Goal: Task Accomplishment & Management: Use online tool/utility

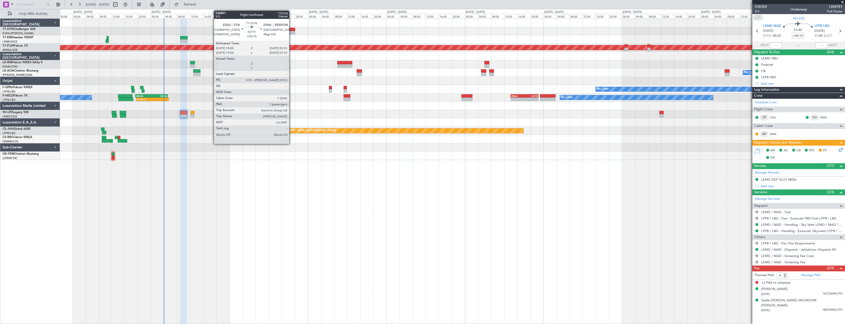
click at [292, 31] on div at bounding box center [291, 33] width 7 height 4
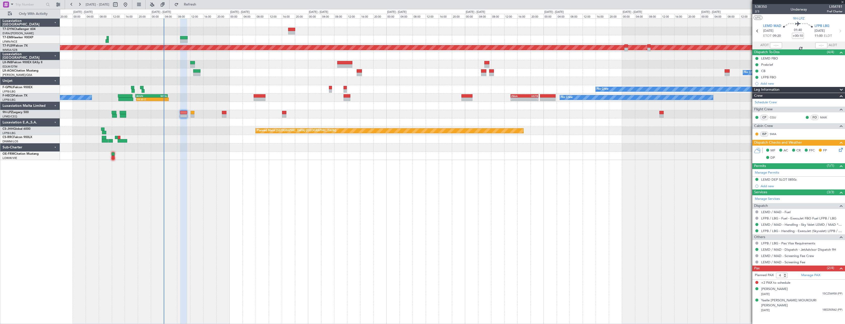
type input "+00:15"
type input "1"
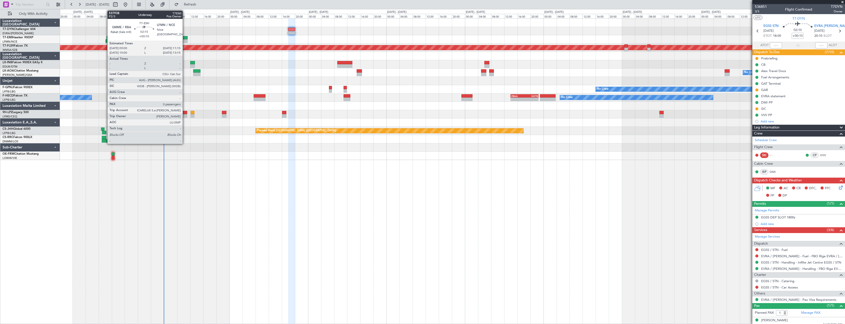
click at [186, 37] on div at bounding box center [184, 38] width 8 height 4
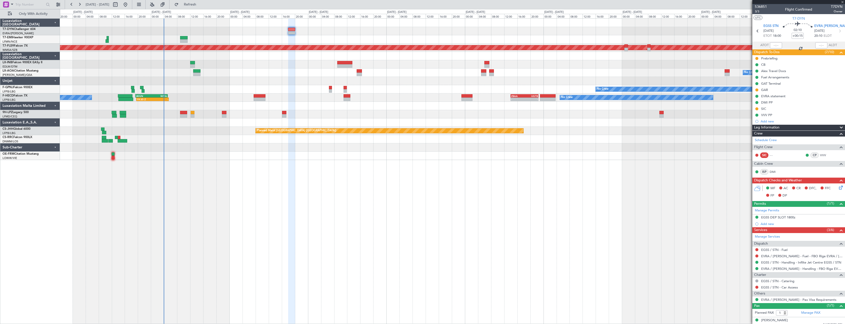
type input "+00:10"
type input "0"
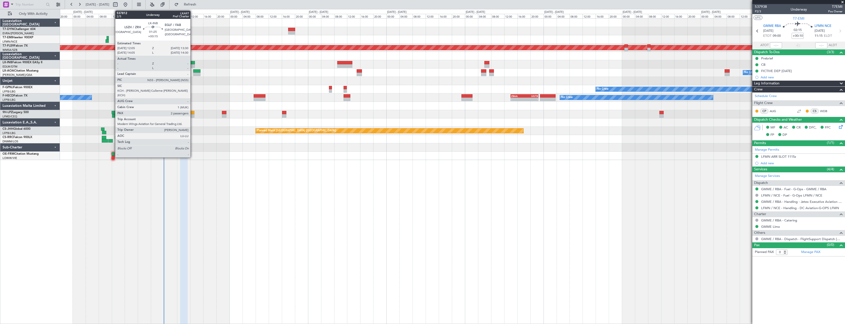
click at [193, 62] on div at bounding box center [192, 63] width 5 height 4
type input "+00:15"
type input "2"
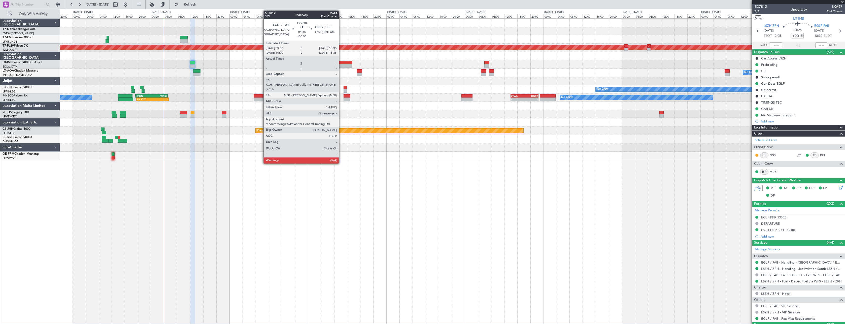
click at [341, 63] on div at bounding box center [344, 63] width 15 height 4
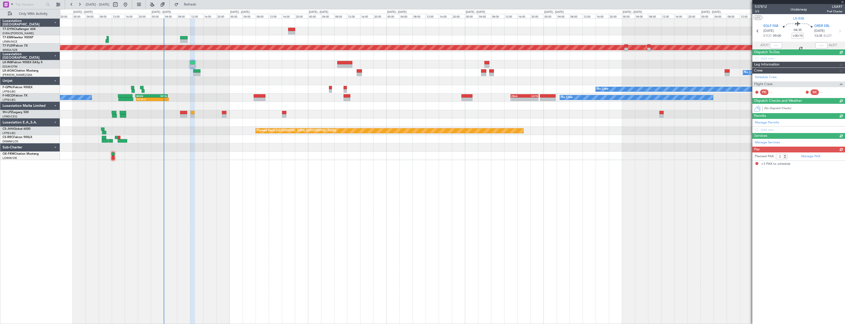
type input "-00:05"
type input "3"
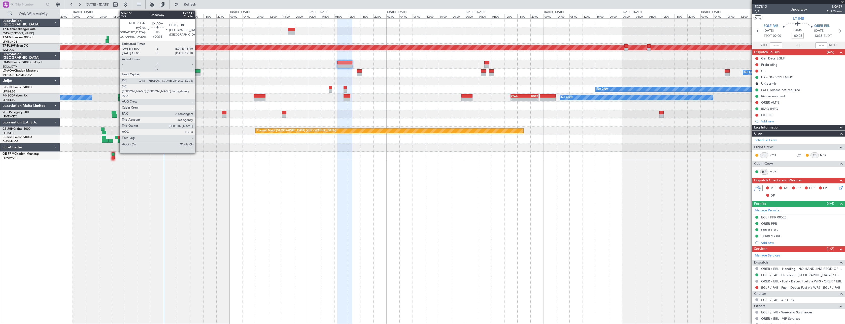
click at [197, 71] on div at bounding box center [196, 71] width 7 height 4
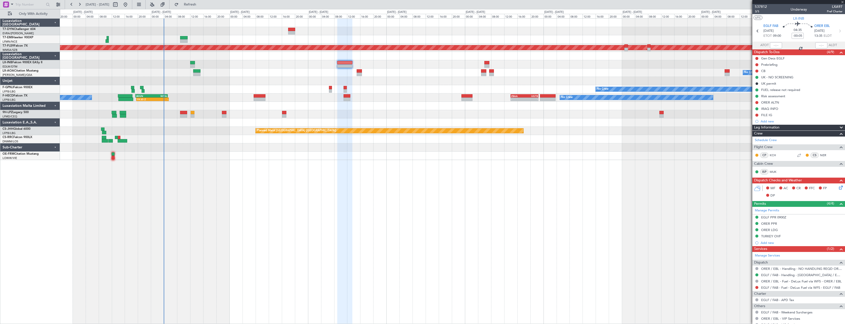
type input "+00:35"
type input "2"
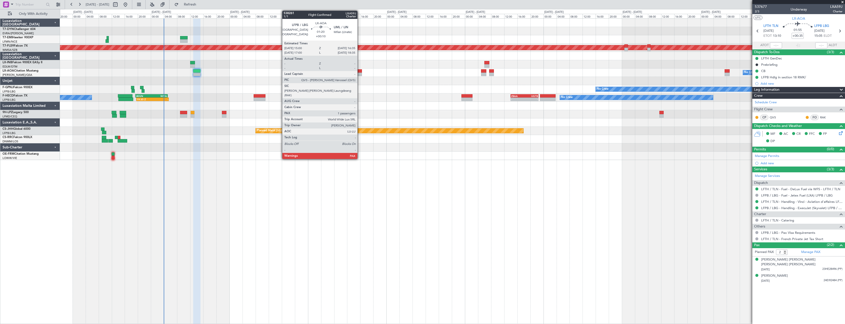
click at [360, 72] on div at bounding box center [359, 71] width 5 height 4
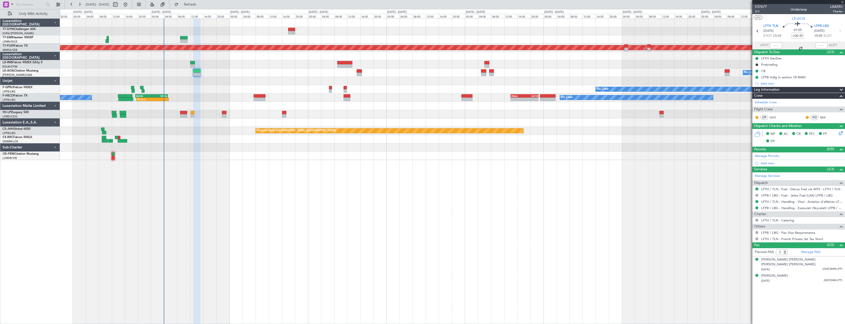
type input "+00:10"
type input "1"
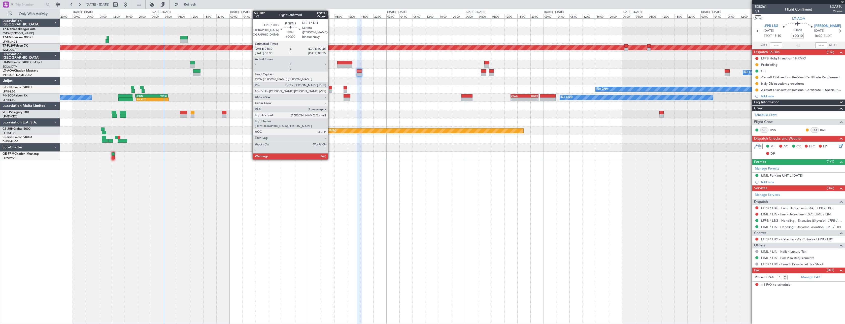
click at [330, 87] on div at bounding box center [330, 88] width 3 height 4
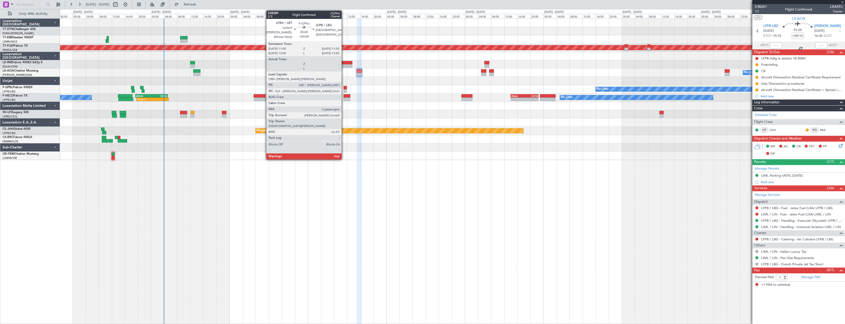
type input "4"
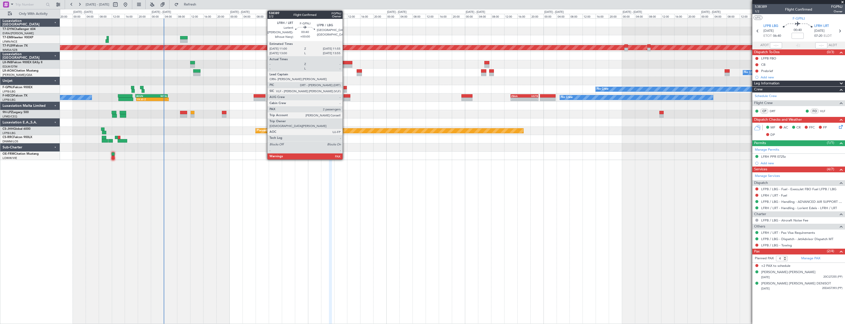
click at [345, 88] on div at bounding box center [345, 88] width 3 height 4
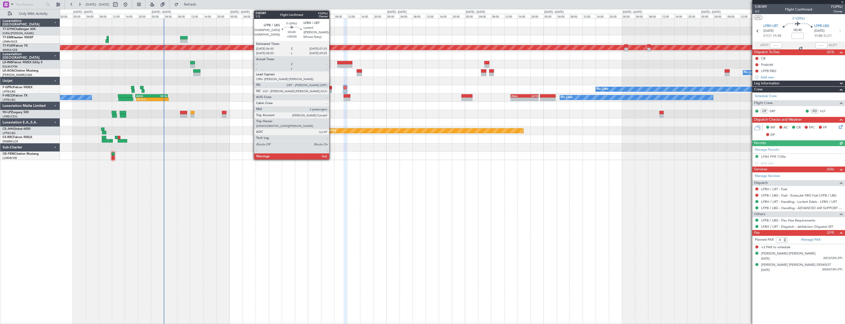
click at [332, 87] on div at bounding box center [330, 88] width 3 height 4
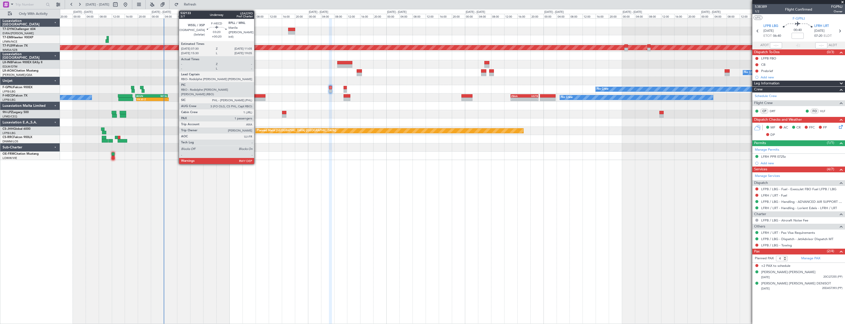
click at [257, 96] on div at bounding box center [260, 96] width 12 height 4
type input "+00:20"
type input "1"
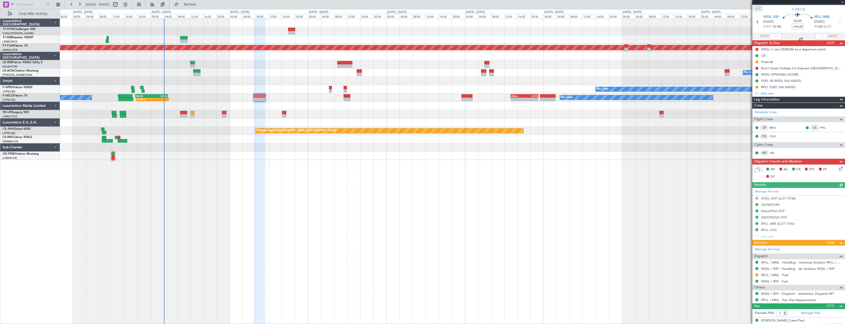
scroll to position [14, 0]
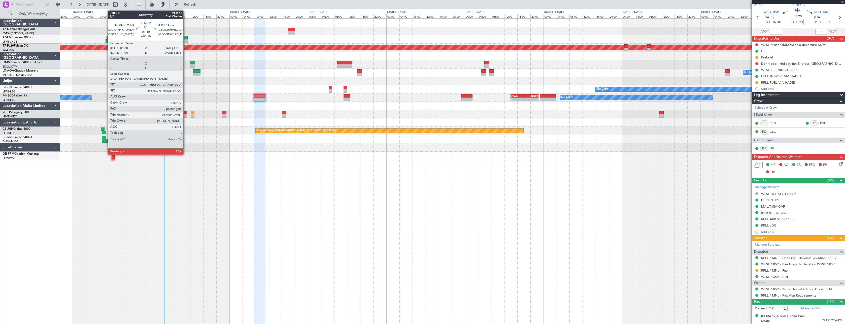
click at [186, 111] on div at bounding box center [183, 113] width 7 height 4
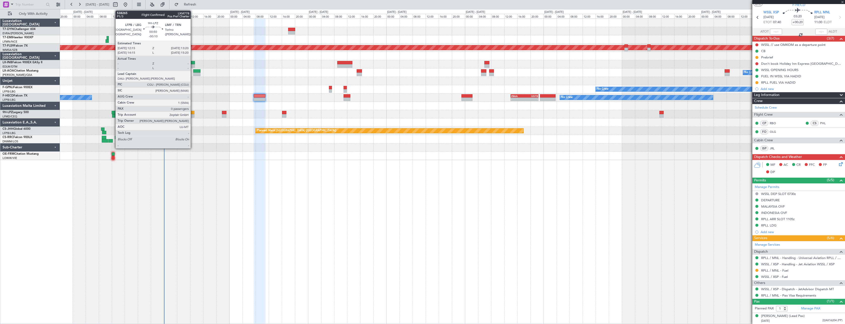
type input "+00:10"
type input "4"
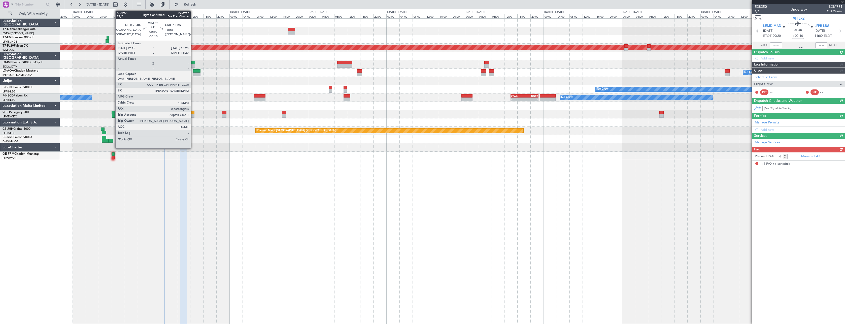
scroll to position [0, 0]
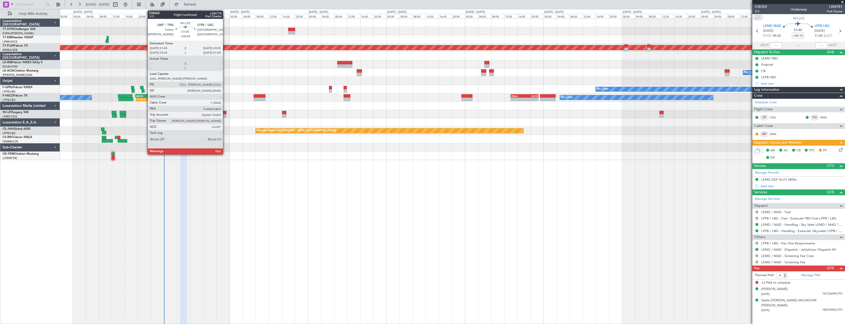
click at [225, 112] on div at bounding box center [224, 113] width 5 height 4
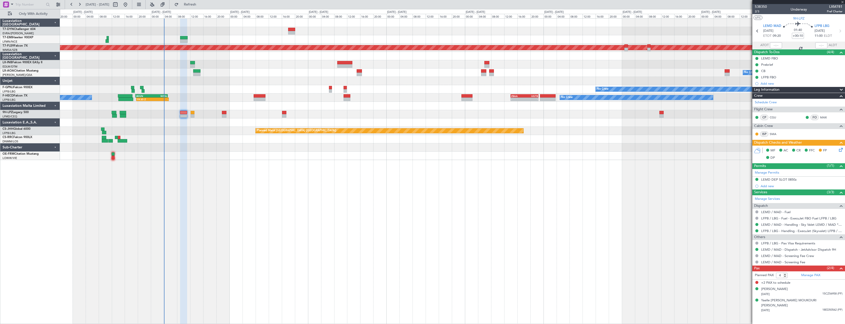
type input "+00:05"
